Goal: Information Seeking & Learning: Learn about a topic

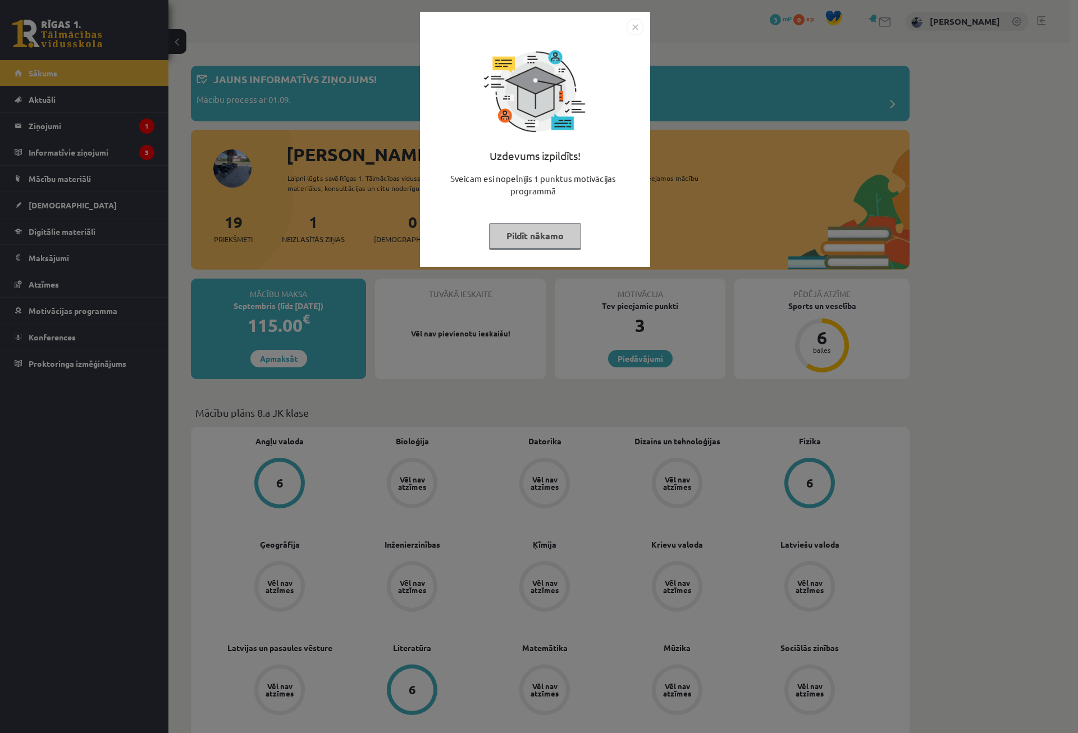
click at [635, 31] on img "Close" at bounding box center [635, 27] width 17 height 17
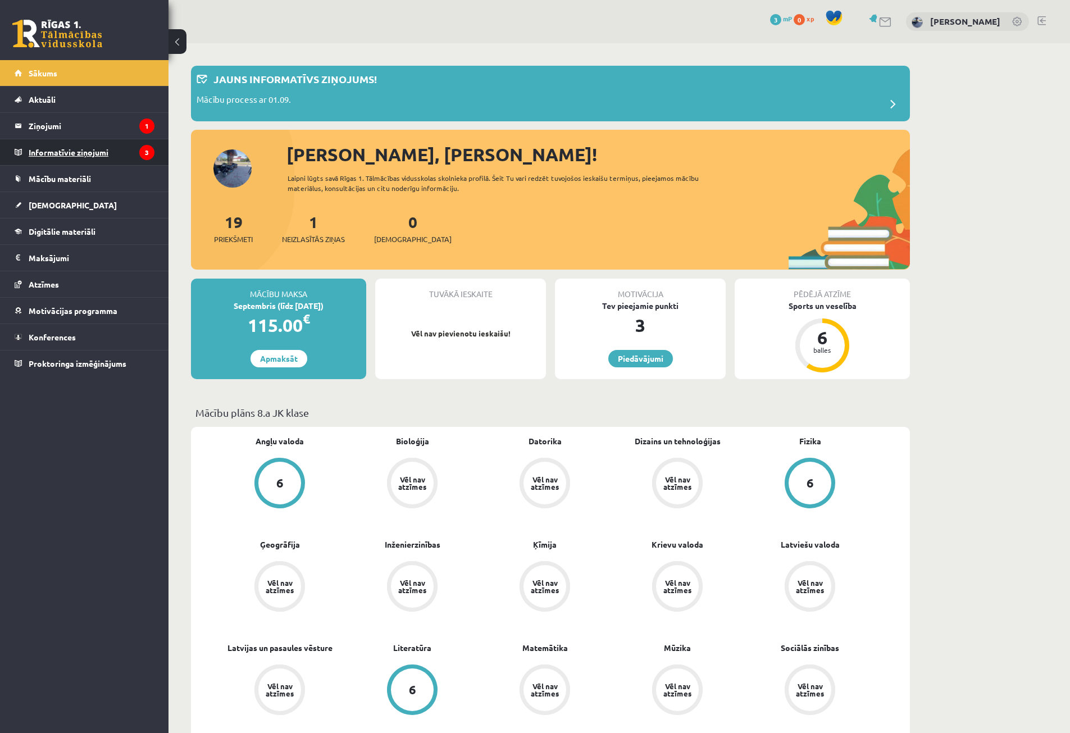
click at [113, 158] on legend "Informatīvie ziņojumi 3" at bounding box center [92, 152] width 126 height 26
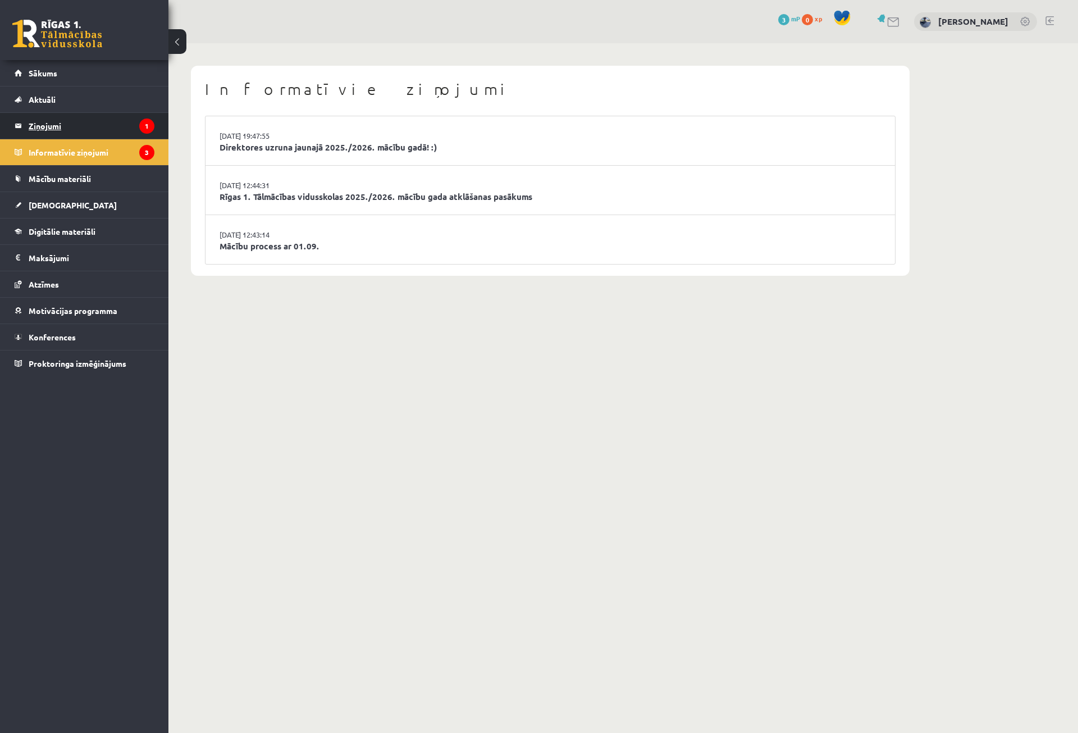
click at [78, 122] on legend "Ziņojumi 1" at bounding box center [92, 126] width 126 height 26
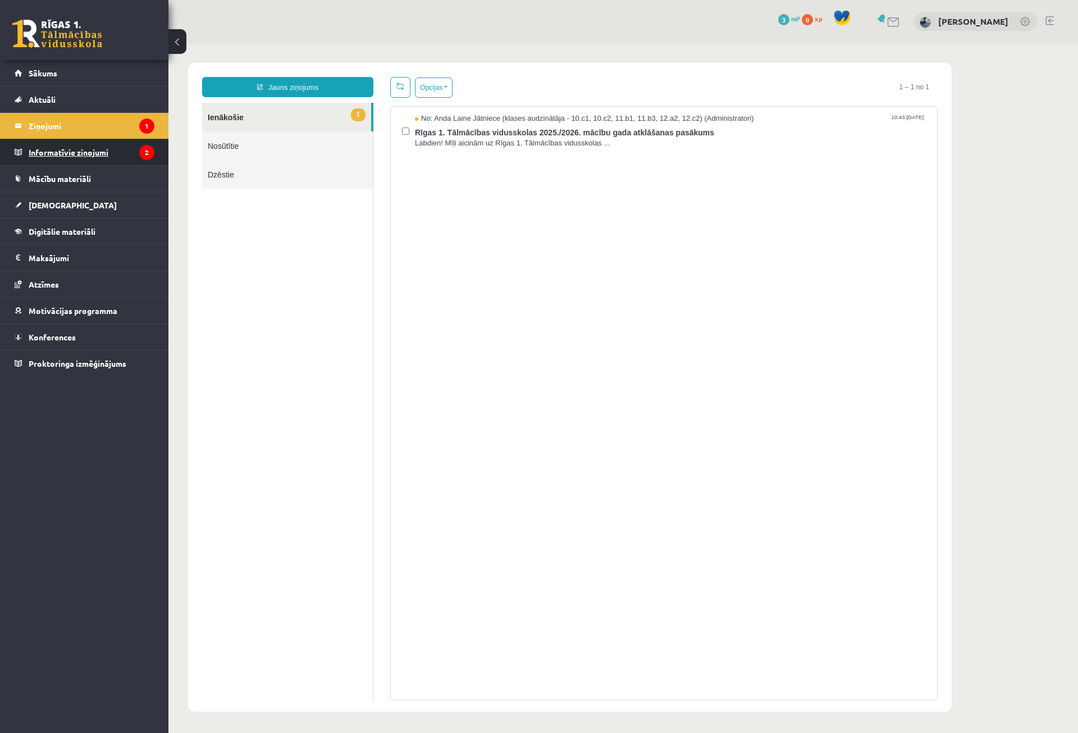
click at [115, 158] on legend "Informatīvie ziņojumi 2" at bounding box center [92, 152] width 126 height 26
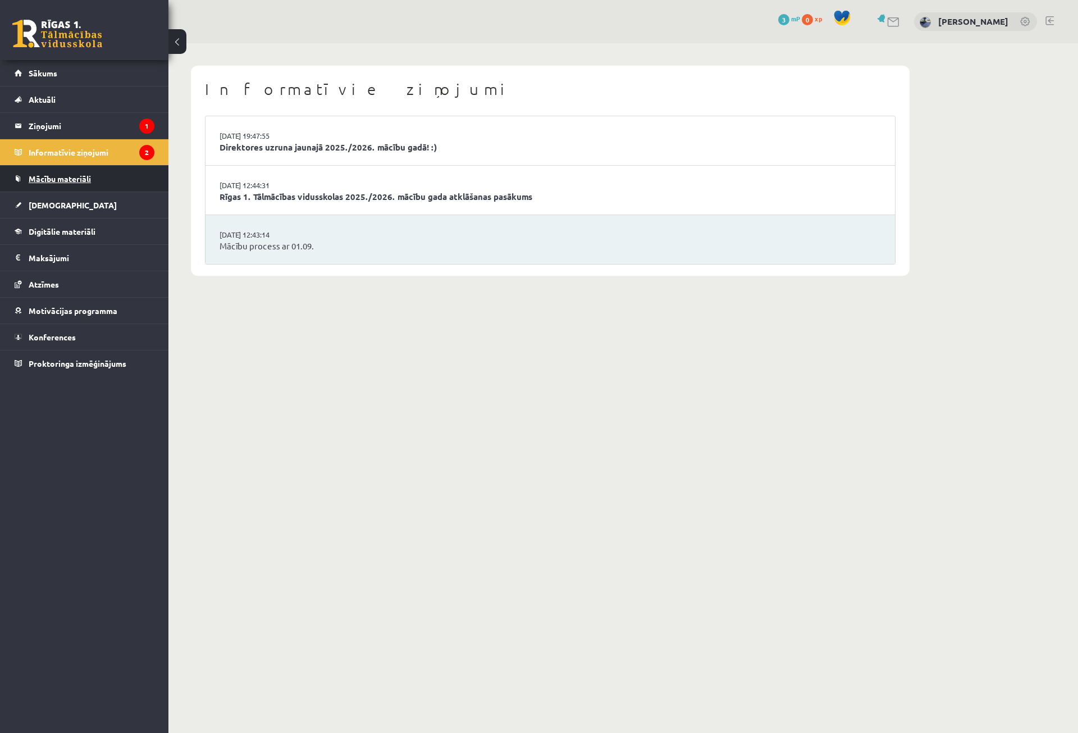
click at [85, 186] on link "Mācību materiāli" at bounding box center [85, 179] width 140 height 26
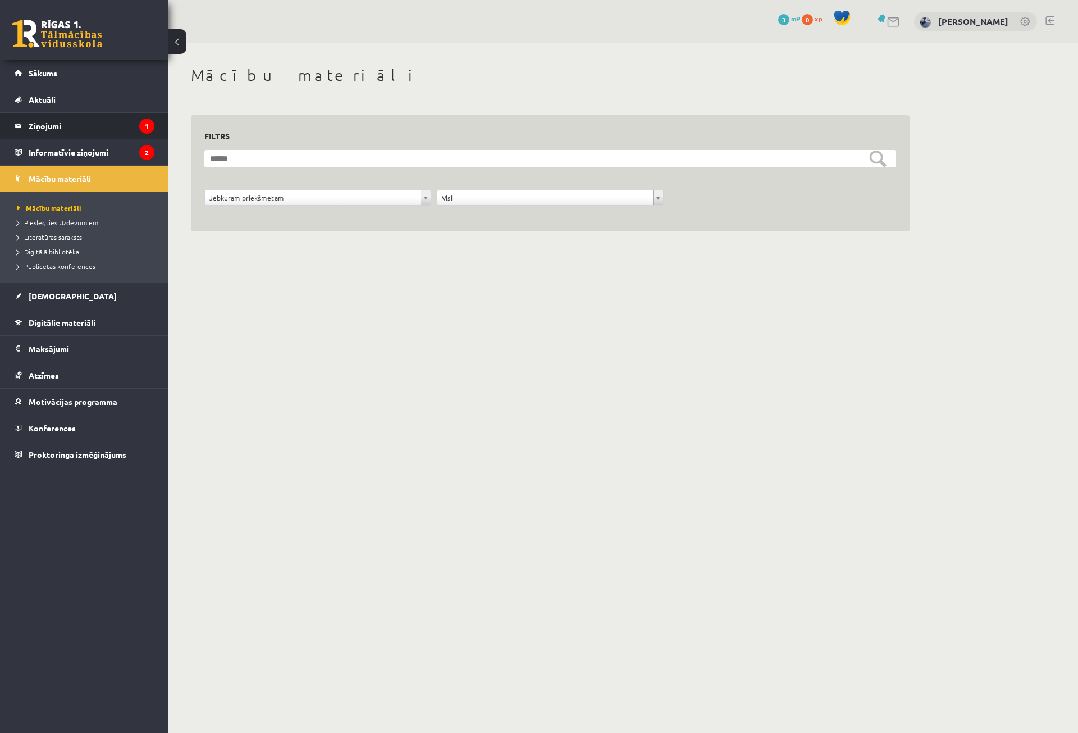
click at [119, 122] on legend "Ziņojumi 1" at bounding box center [92, 126] width 126 height 26
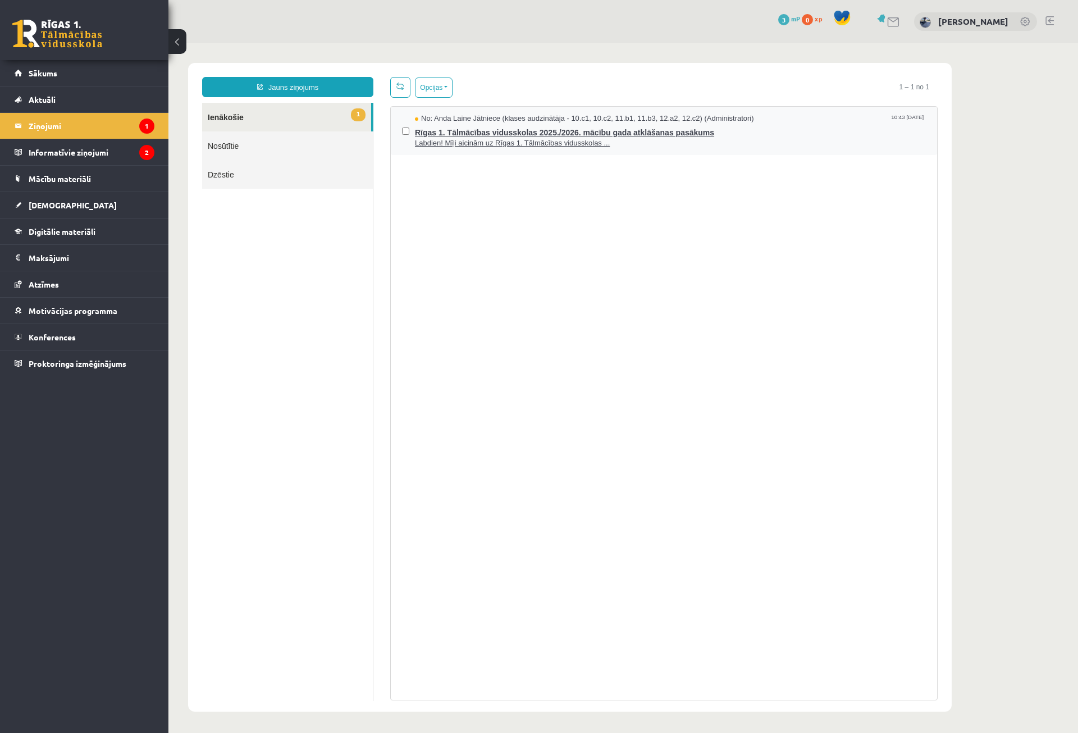
click at [496, 139] on span "Labdien! Mīļi aicinām uz Rīgas 1. Tālmācības vidusskolas ..." at bounding box center [670, 143] width 511 height 11
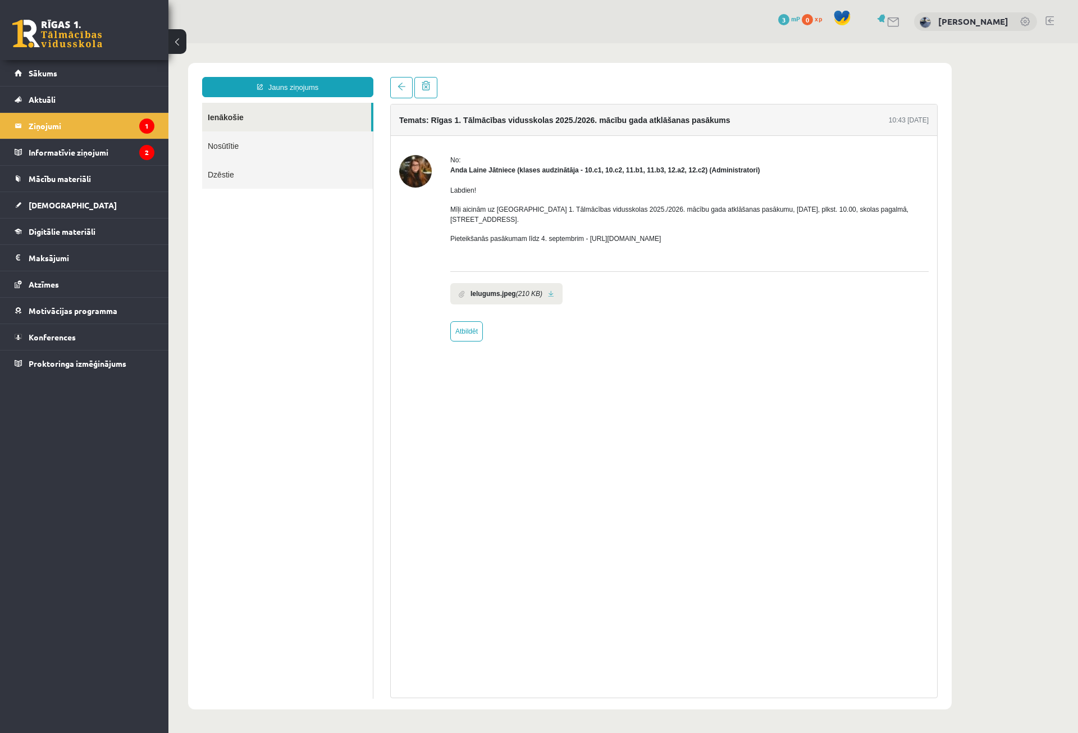
click at [552, 290] on link at bounding box center [551, 293] width 6 height 7
click at [132, 152] on legend "Informatīvie ziņojumi 2" at bounding box center [92, 152] width 126 height 26
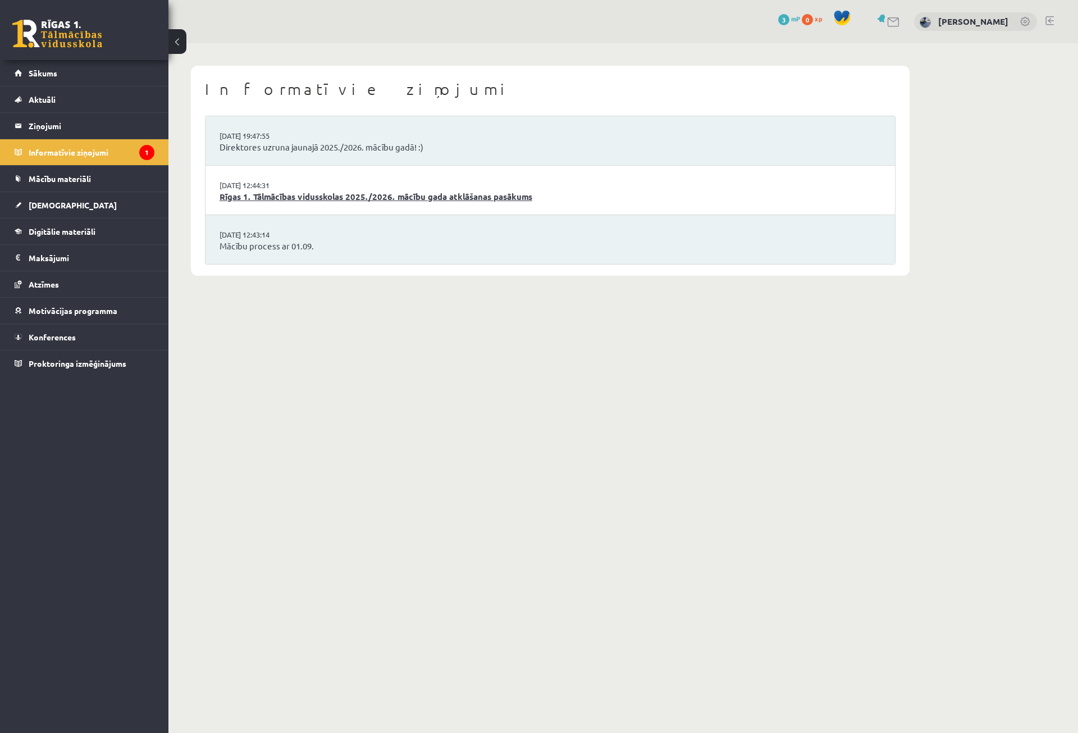
click at [352, 201] on link "Rīgas 1. Tālmācības vidusskolas 2025./2026. mācību gada atklāšanas pasākums" at bounding box center [551, 196] width 662 height 13
click at [276, 243] on link "Mācību process ar 01.09." at bounding box center [551, 246] width 662 height 13
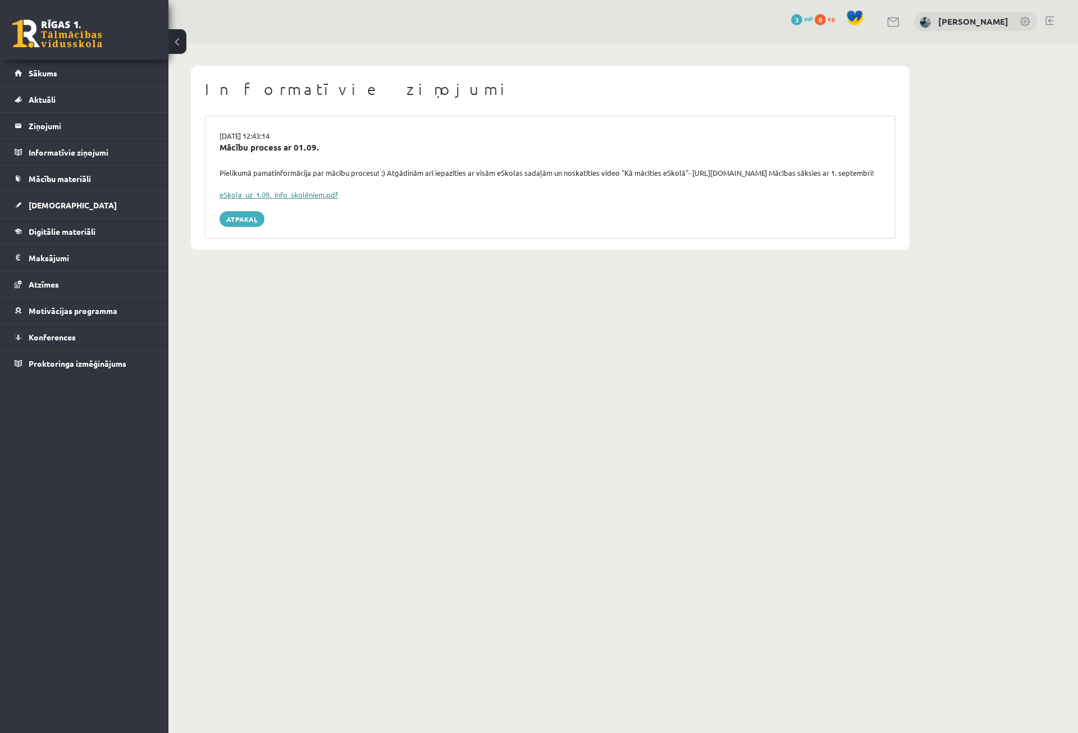
click at [286, 199] on link "eSkola_uz_1.09._info_skolēniem.pdf" at bounding box center [279, 195] width 119 height 10
click at [105, 142] on legend "Informatīvie ziņojumi 0" at bounding box center [92, 152] width 126 height 26
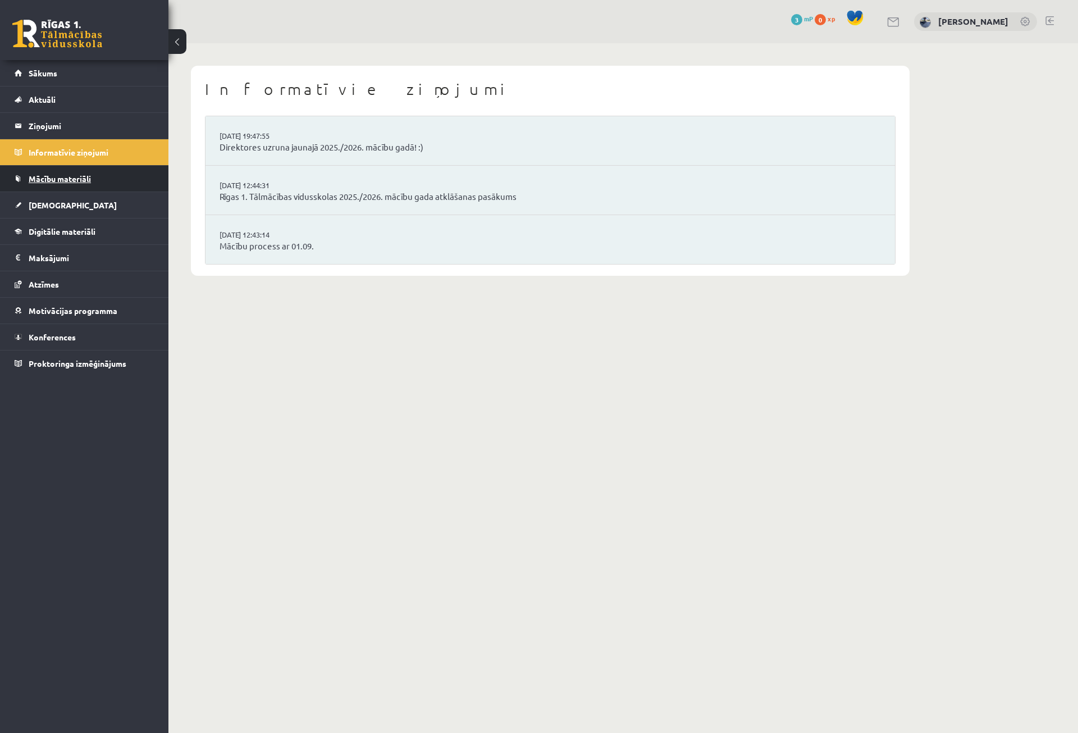
click at [107, 186] on link "Mācību materiāli" at bounding box center [85, 179] width 140 height 26
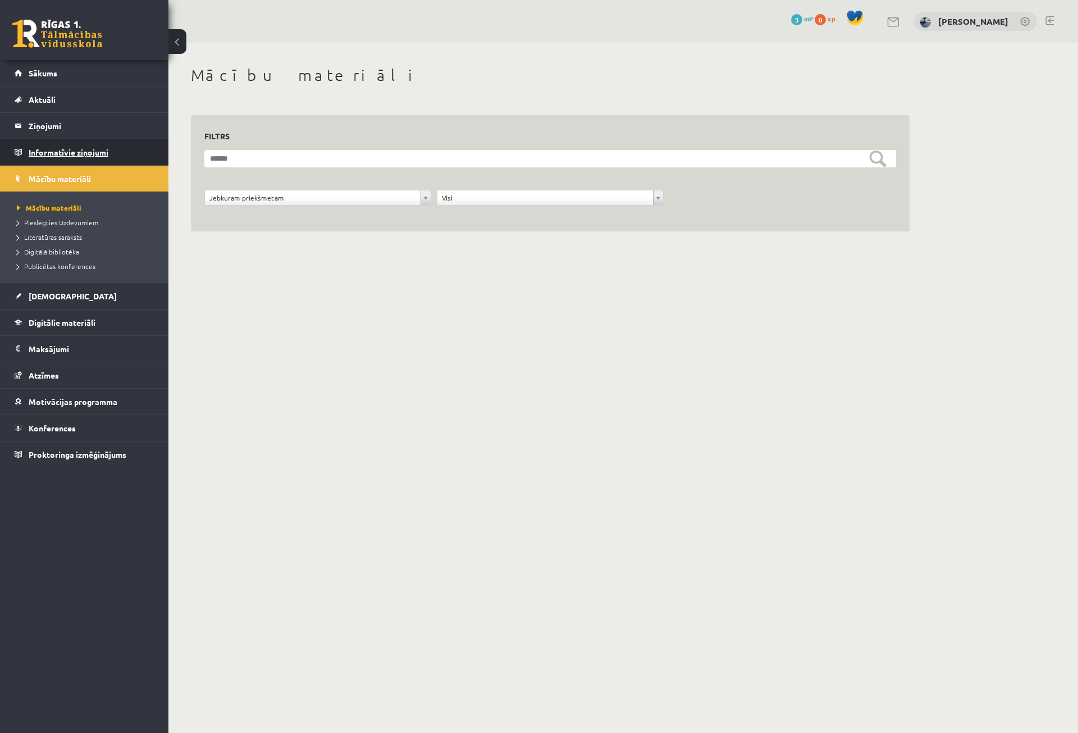
click at [119, 153] on legend "Informatīvie ziņojumi 0" at bounding box center [92, 152] width 126 height 26
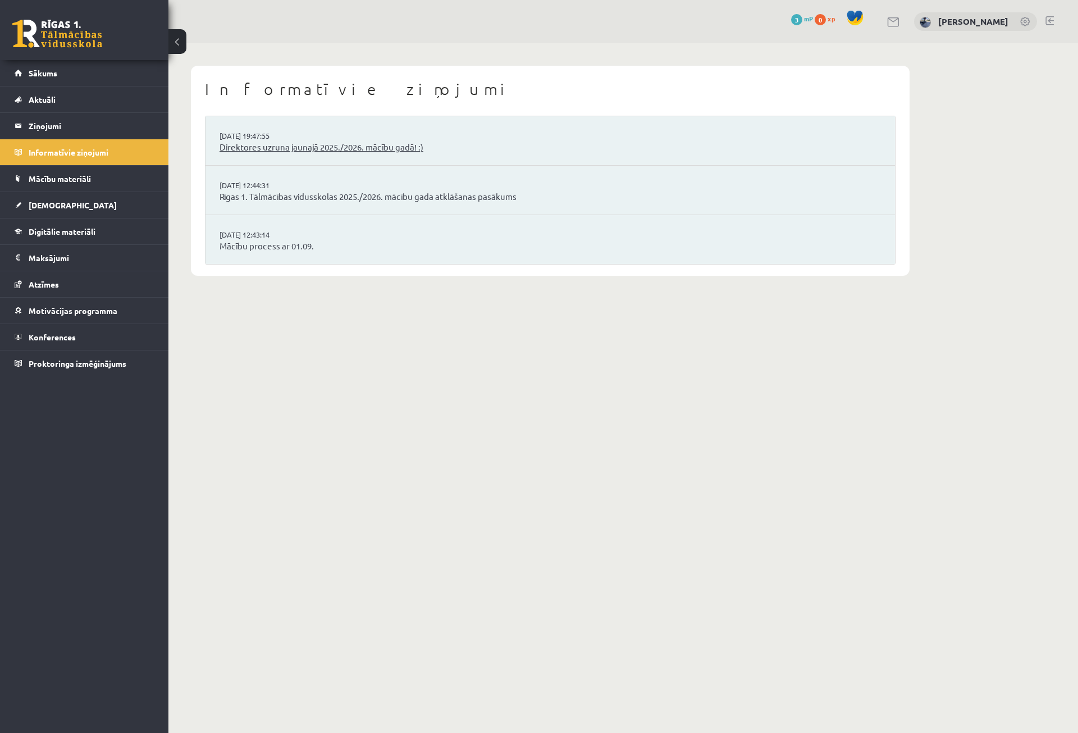
click at [296, 147] on link "Direktores uzruna jaunajā 2025./2026. mācību gadā! :)" at bounding box center [551, 147] width 662 height 13
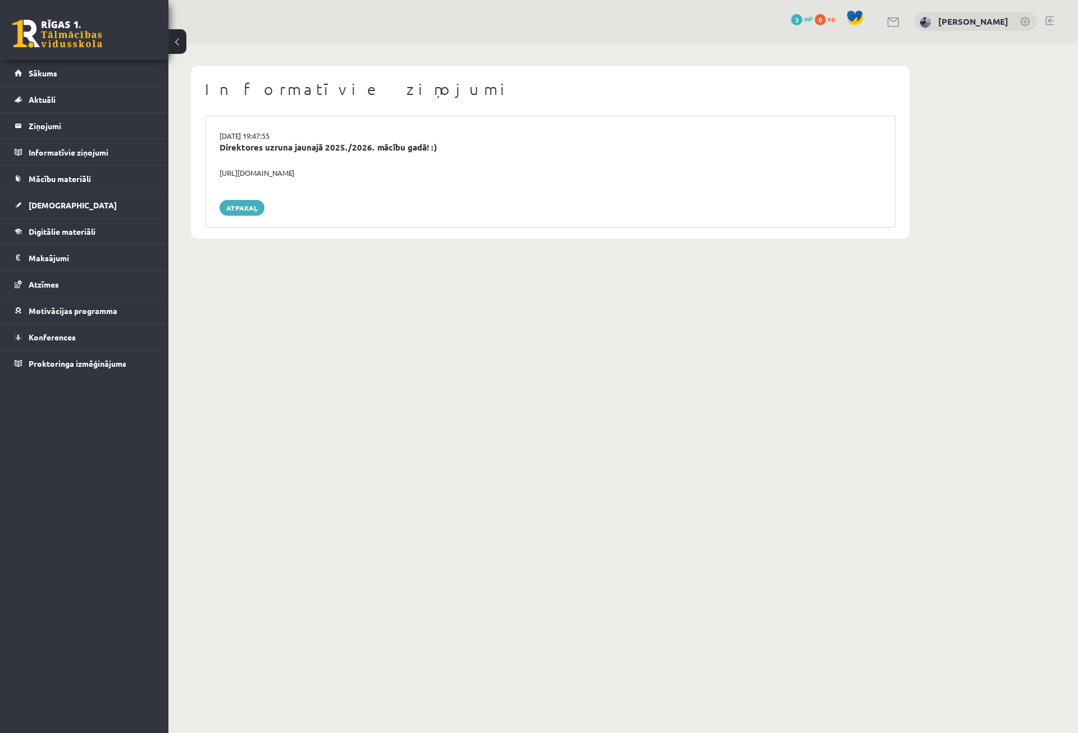
drag, startPoint x: 235, startPoint y: 171, endPoint x: 411, endPoint y: 175, distance: 175.9
click at [411, 175] on div "[URL][DOMAIN_NAME]" at bounding box center [550, 172] width 678 height 11
copy div "[URL][DOMAIN_NAME]"
click at [78, 209] on link "[DEMOGRAPHIC_DATA]" at bounding box center [85, 205] width 140 height 26
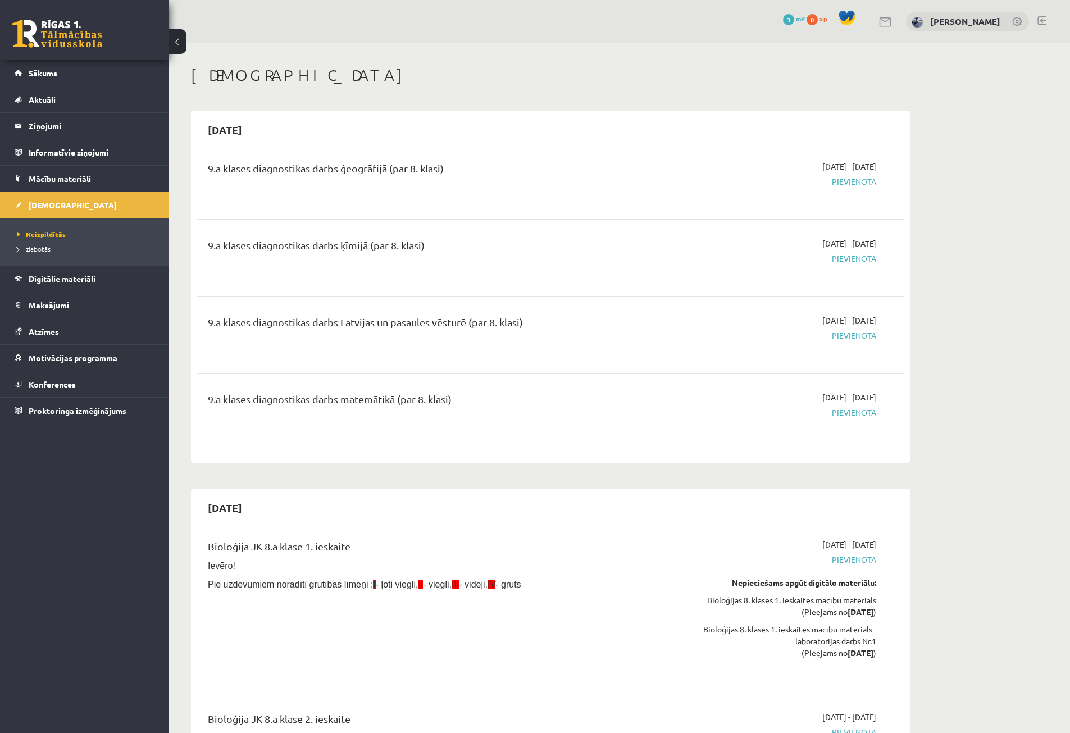
click at [805, 23] on div "3 mP" at bounding box center [794, 19] width 22 height 12
click at [805, 18] on span "mP" at bounding box center [800, 18] width 9 height 9
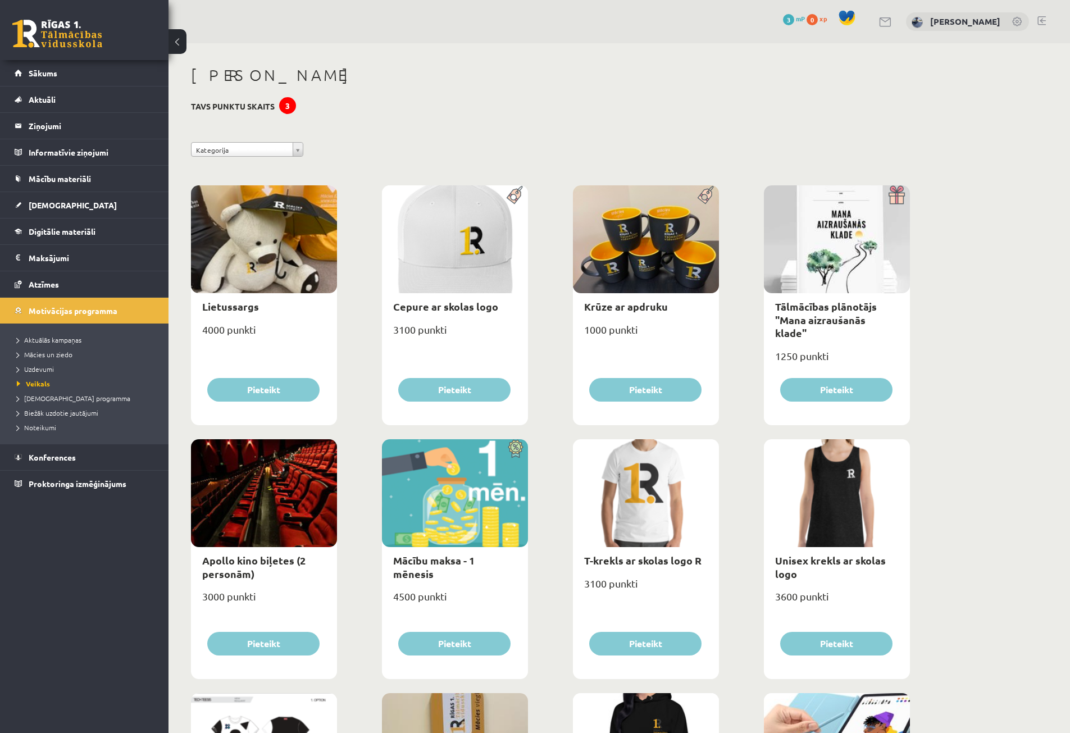
drag, startPoint x: 561, startPoint y: 50, endPoint x: 559, endPoint y: 39, distance: 10.9
drag, startPoint x: 559, startPoint y: 39, endPoint x: 476, endPoint y: 38, distance: 82.6
click at [476, 37] on div "0 Dāvanas 3 mP 0 xp [PERSON_NAME]" at bounding box center [618, 21] width 901 height 43
click at [120, 188] on link "Mācību materiāli" at bounding box center [85, 179] width 140 height 26
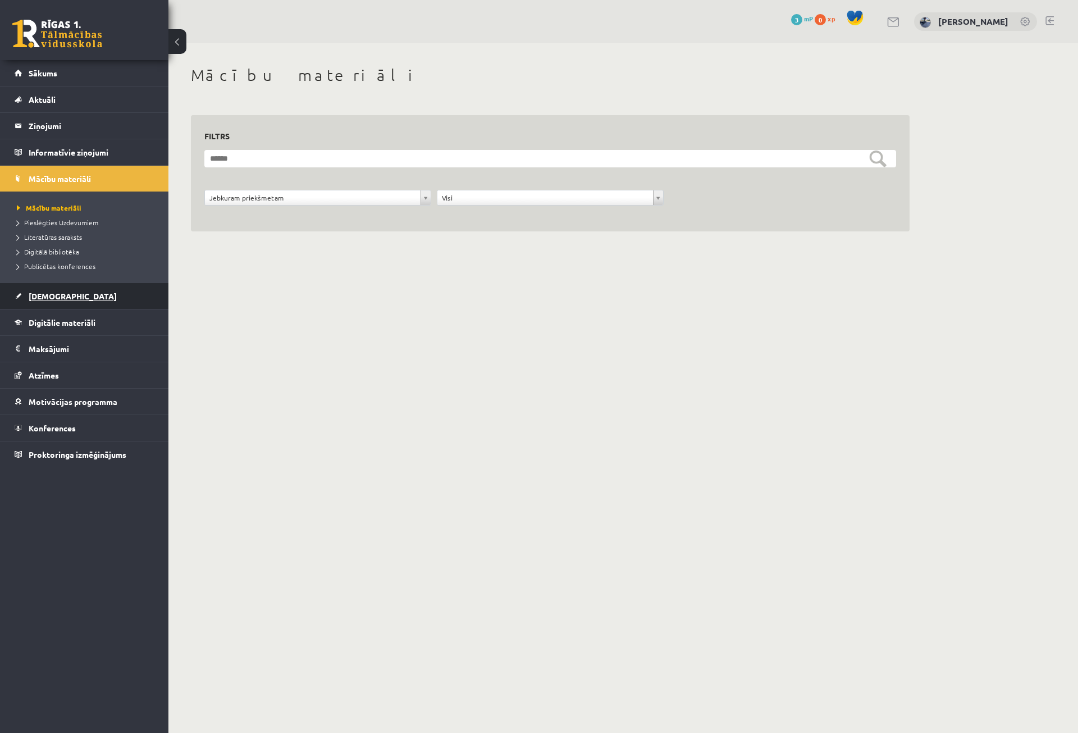
click at [120, 302] on link "[DEMOGRAPHIC_DATA]" at bounding box center [85, 296] width 140 height 26
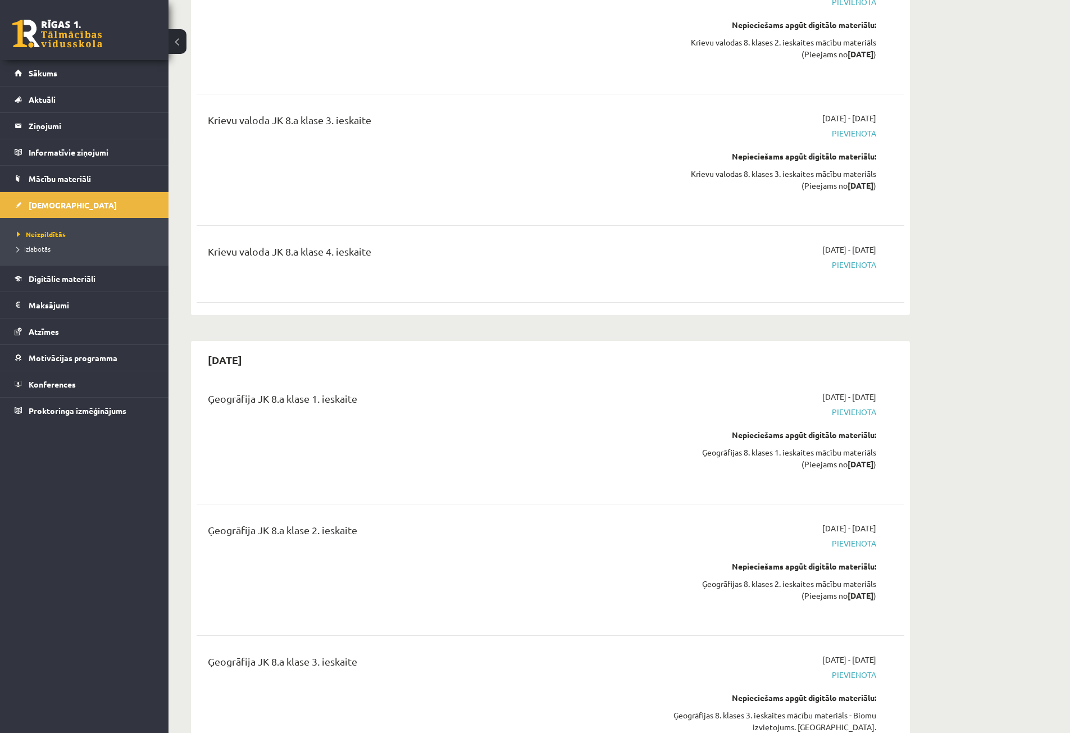
scroll to position [2022, 0]
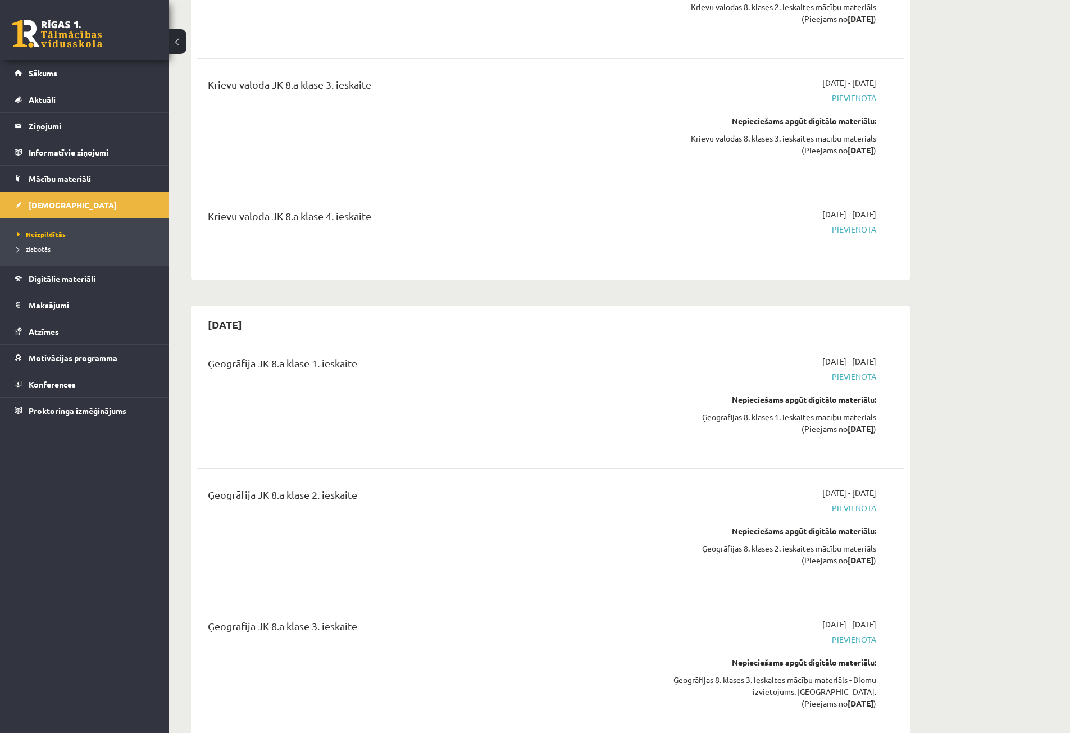
drag, startPoint x: 873, startPoint y: 366, endPoint x: 857, endPoint y: 365, distance: 16.9
click at [772, 360] on div "[DATE] - [DATE] [GEOGRAPHIC_DATA] Nepieciešams apgūt digitālo materiālu: Ģeogrā…" at bounding box center [770, 403] width 229 height 95
drag, startPoint x: 768, startPoint y: 356, endPoint x: 917, endPoint y: 367, distance: 149.8
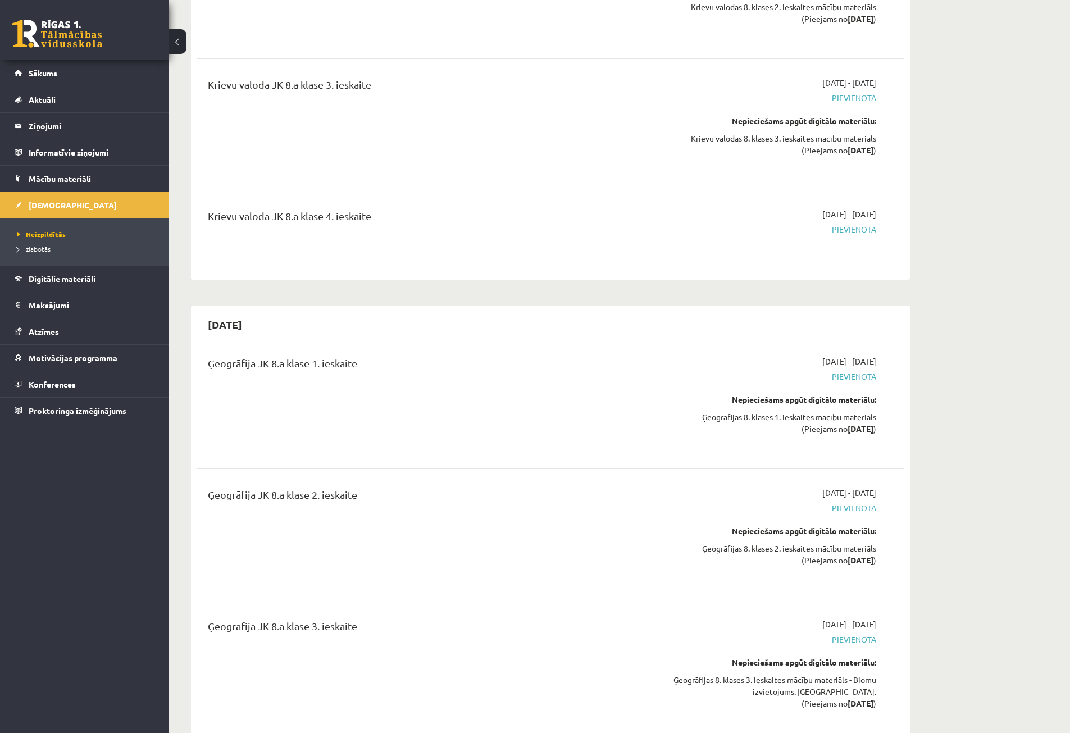
click at [623, 364] on div "Ģeogrāfija JK 8.a klase 1. ieskaite" at bounding box center [428, 366] width 440 height 21
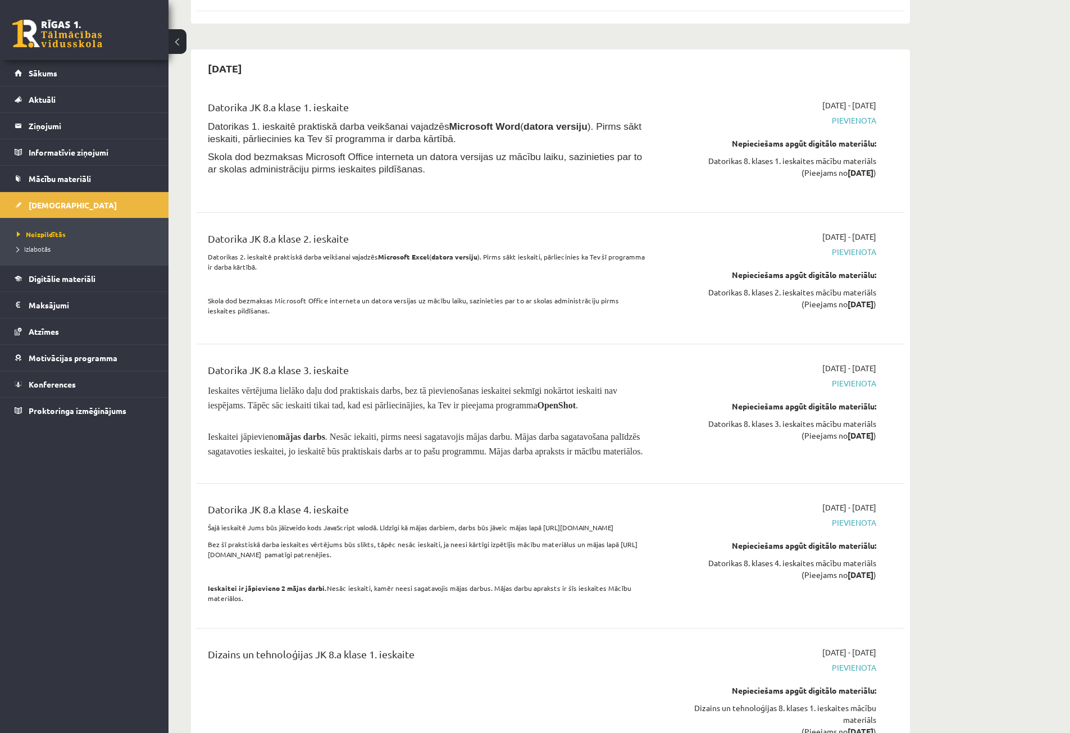
scroll to position [4549, 0]
drag, startPoint x: 262, startPoint y: 140, endPoint x: 409, endPoint y: 160, distance: 148.0
click at [408, 159] on div "Datorika JK 8.a klase 1. ieskaite Datorikas 1. ieskaitē praktiskā darba veikšan…" at bounding box center [427, 148] width 457 height 95
click at [398, 249] on div "Datorika JK 8.a klase 2. ieskaite Datorikas 2. ieskaitē praktiskā darba veikšan…" at bounding box center [551, 279] width 708 height 117
click at [131, 276] on link "Digitālie materiāli" at bounding box center [85, 279] width 140 height 26
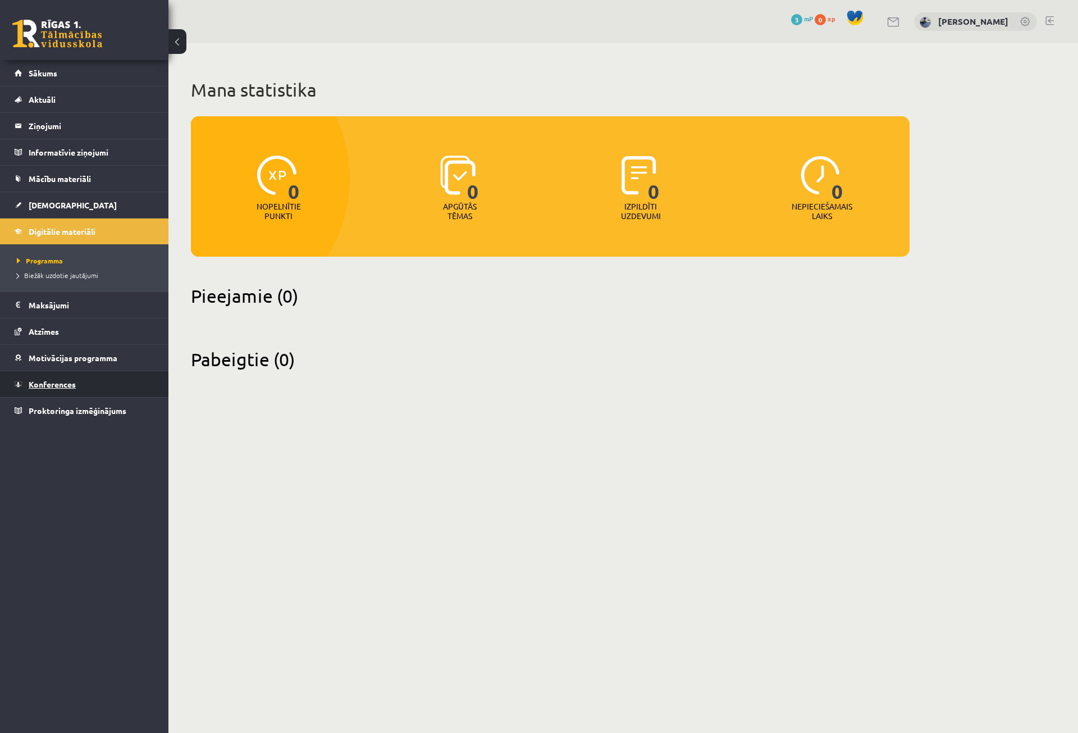
click at [96, 382] on link "Konferences" at bounding box center [85, 384] width 140 height 26
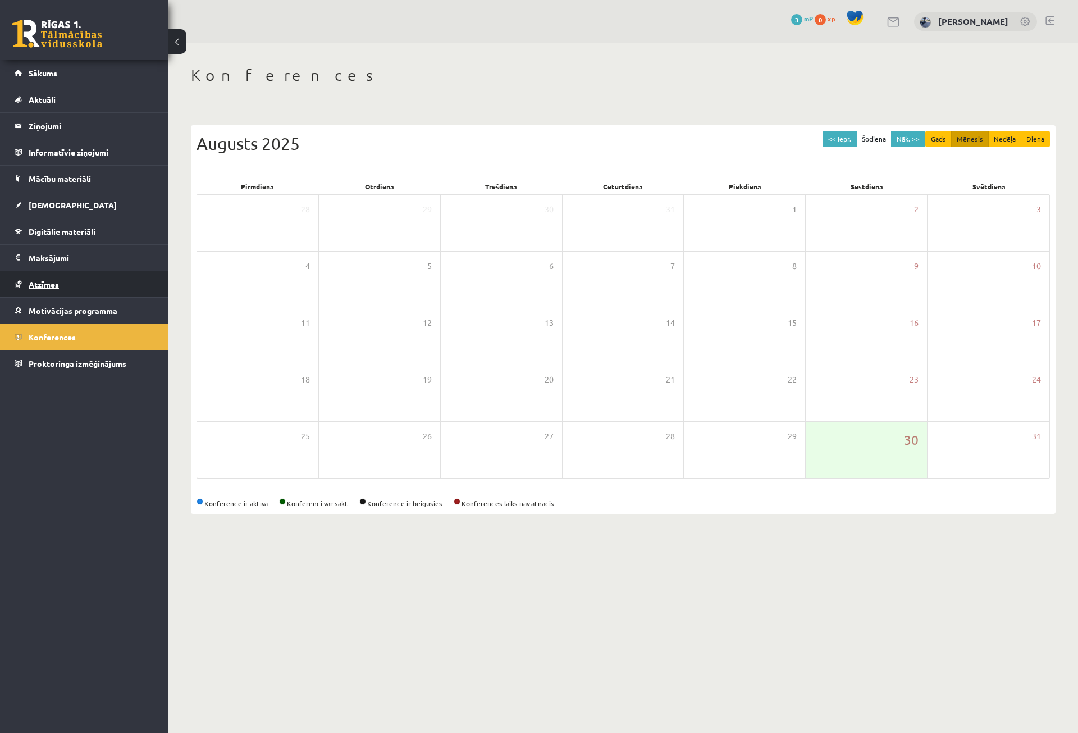
click at [136, 277] on link "Atzīmes" at bounding box center [85, 284] width 140 height 26
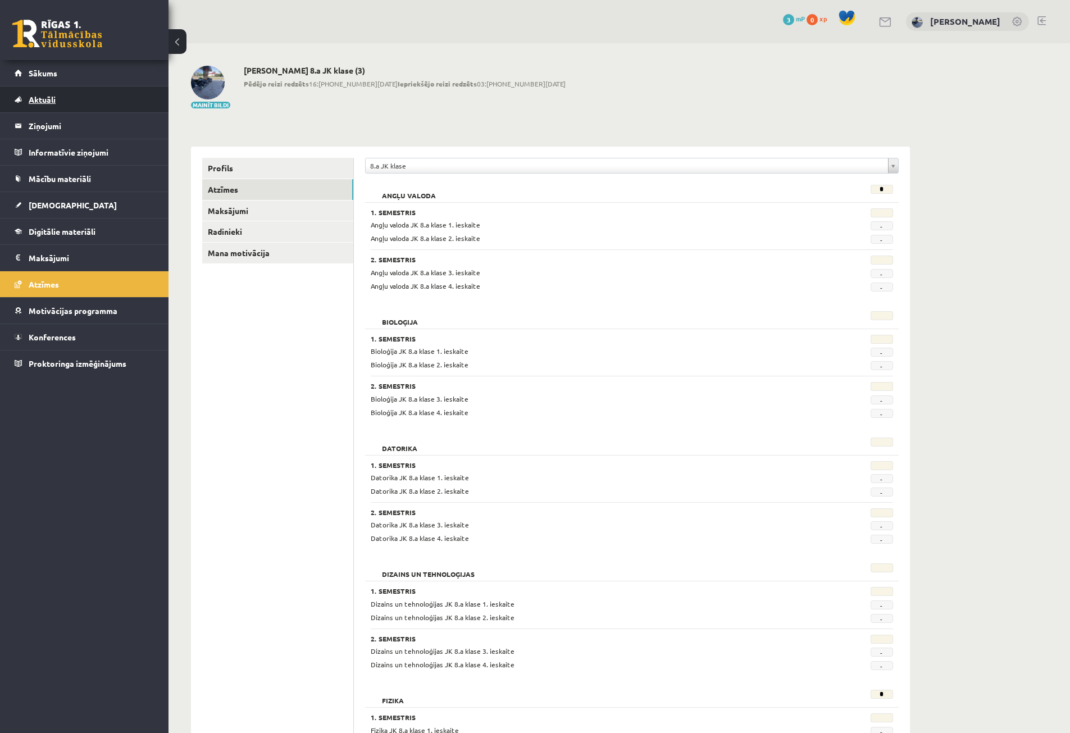
click at [110, 106] on link "Aktuāli" at bounding box center [85, 99] width 140 height 26
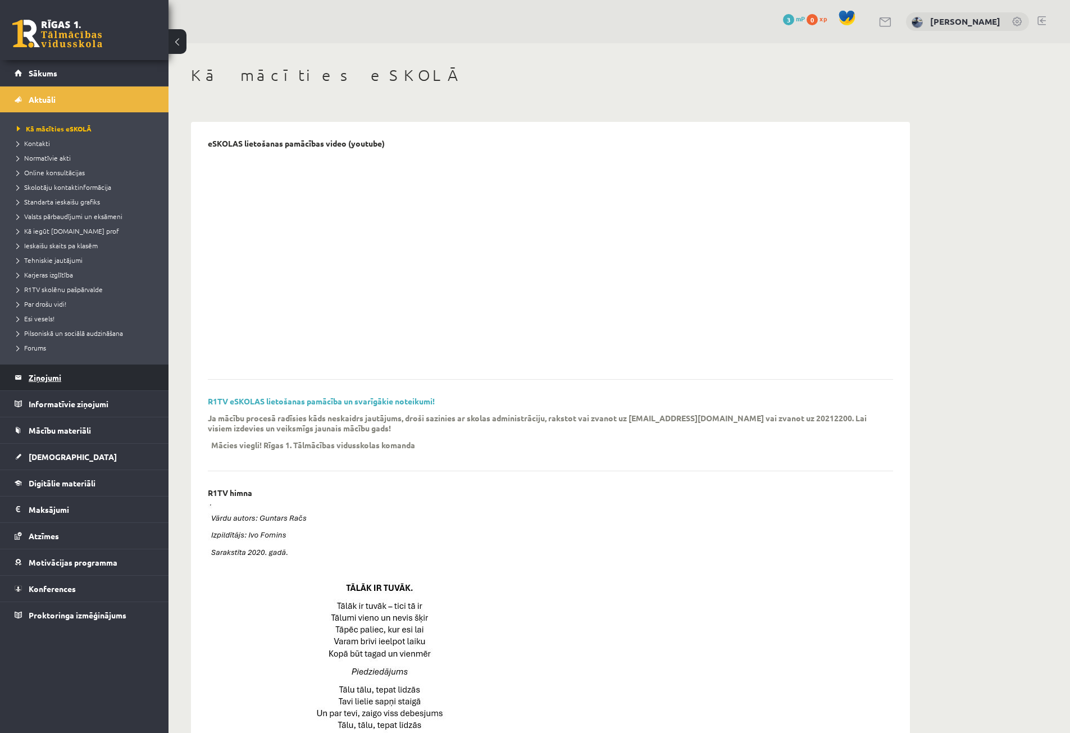
click at [76, 385] on legend "Ziņojumi 0" at bounding box center [92, 378] width 126 height 26
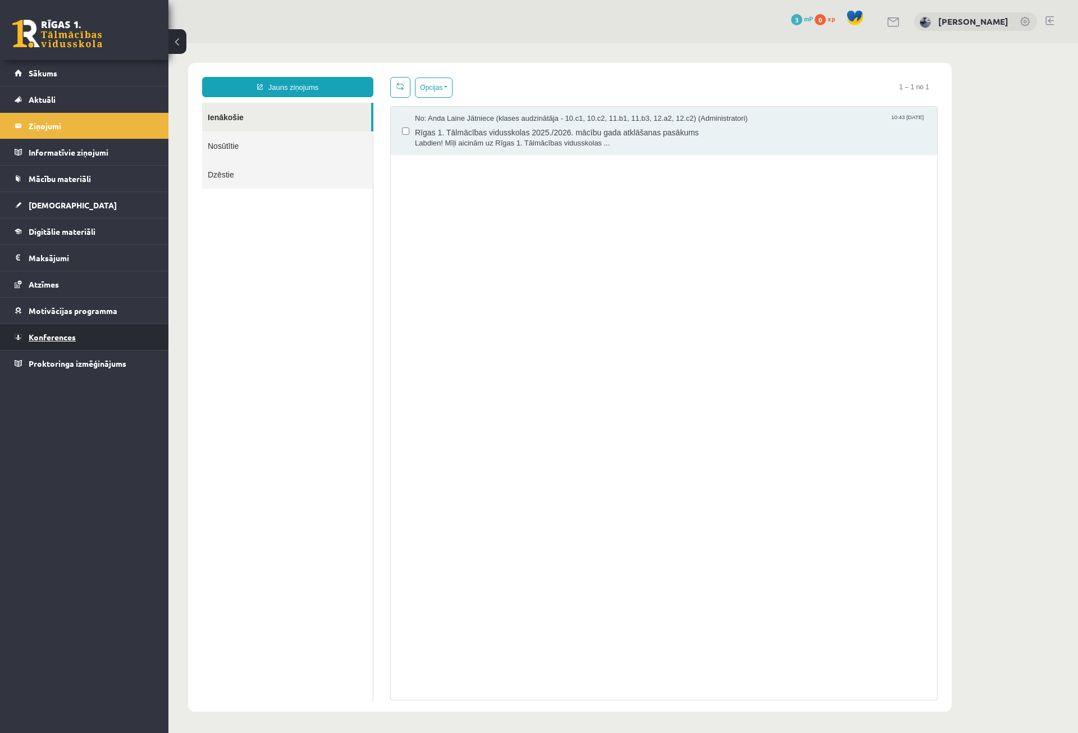
click at [86, 341] on link "Konferences" at bounding box center [85, 337] width 140 height 26
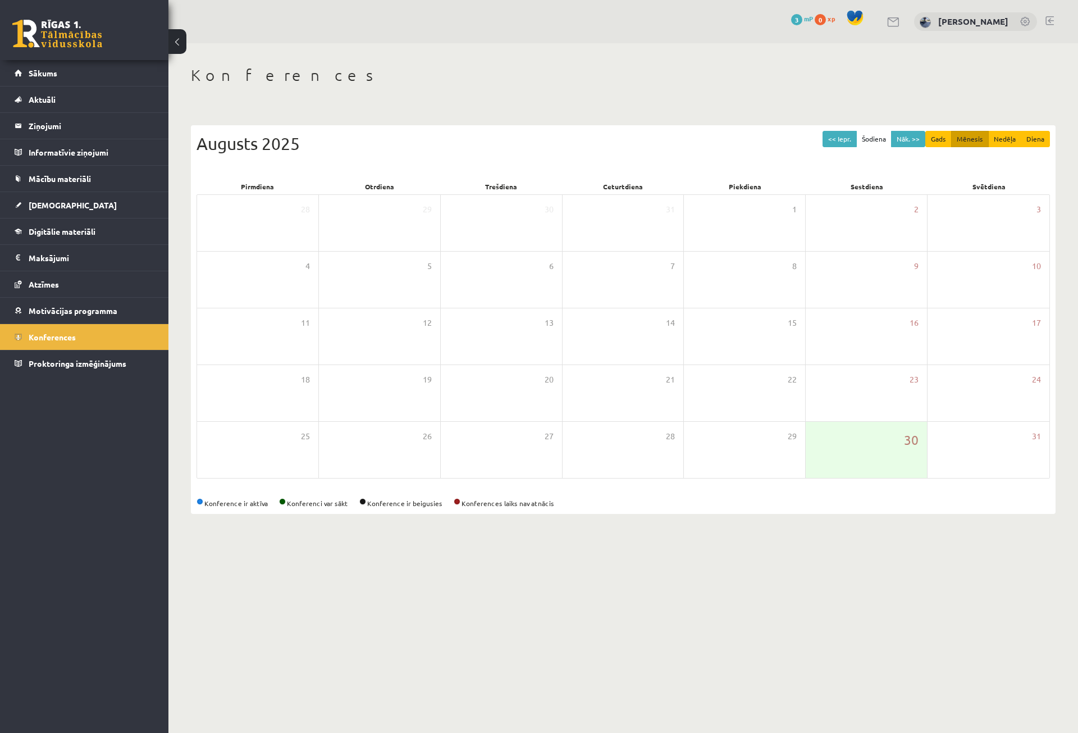
drag, startPoint x: 604, startPoint y: 709, endPoint x: 611, endPoint y: 695, distance: 15.3
click at [605, 708] on body "0 Dāvanas 3 mP 0 xp [PERSON_NAME] Sākums Aktuāli Kā mācīties eSKOLĀ Kontakti No…" at bounding box center [539, 366] width 1078 height 733
